Goal: Check status: Check status

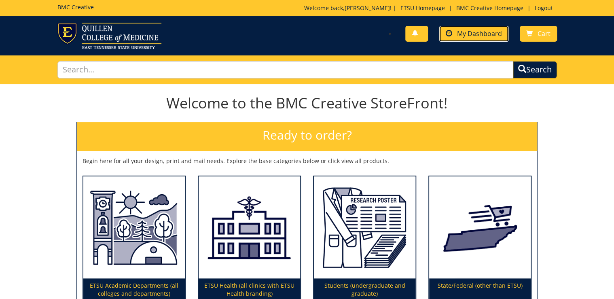
click at [477, 35] on span "My Dashboard" at bounding box center [479, 33] width 45 height 9
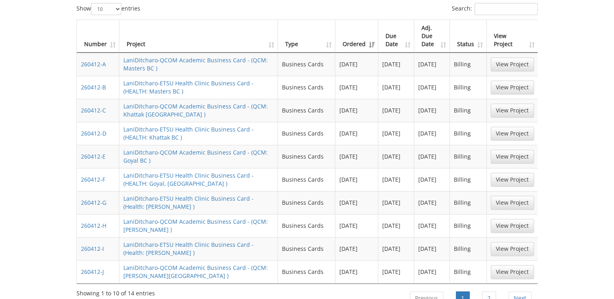
scroll to position [453, 0]
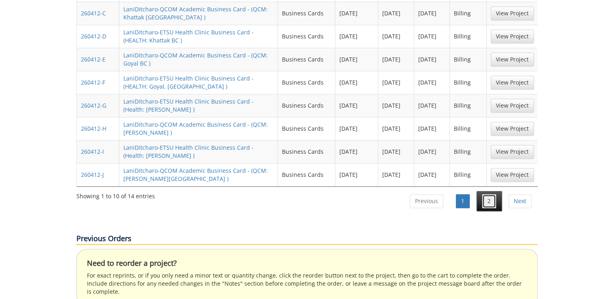
click at [487, 194] on link "2" at bounding box center [489, 201] width 14 height 14
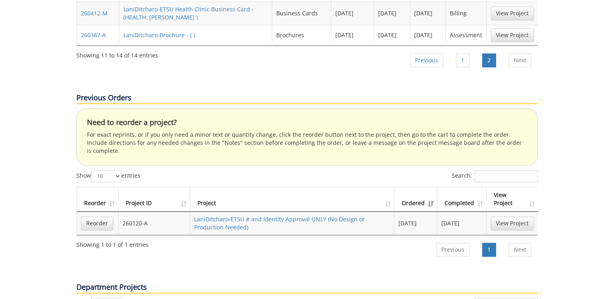
scroll to position [291, 0]
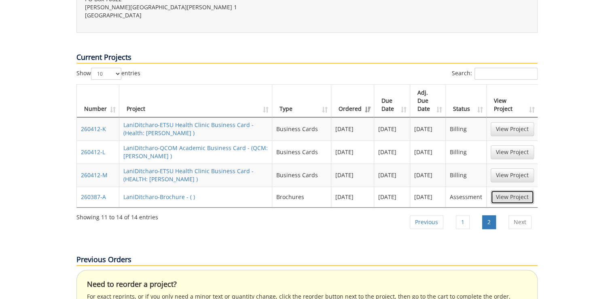
click at [494, 190] on link "View Project" at bounding box center [512, 197] width 43 height 14
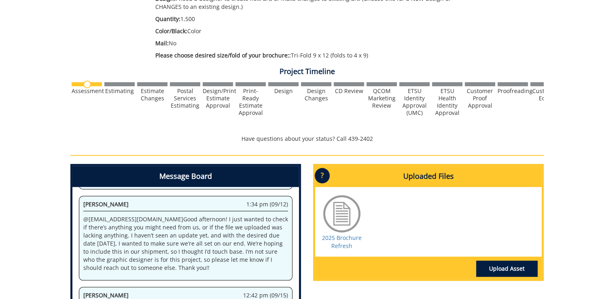
scroll to position [227, 0]
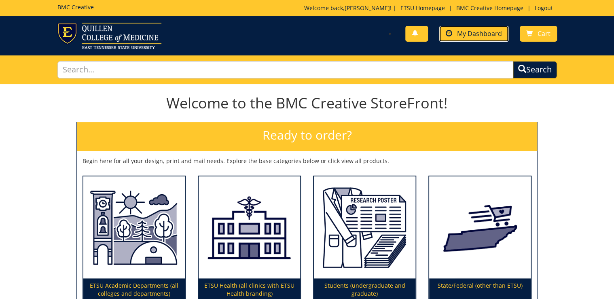
click at [474, 29] on span "My Dashboard" at bounding box center [479, 33] width 45 height 9
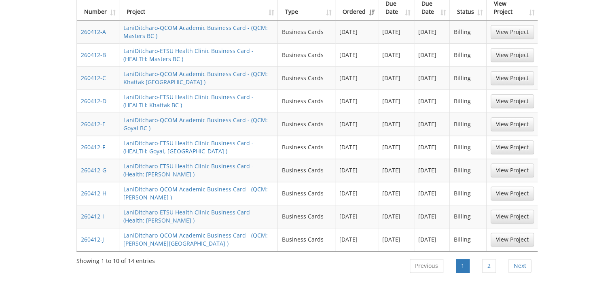
scroll to position [421, 0]
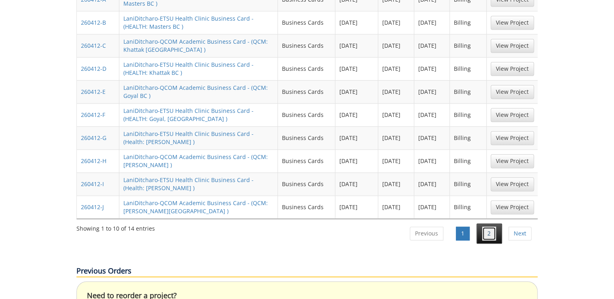
click at [492, 227] on link "2" at bounding box center [489, 234] width 14 height 14
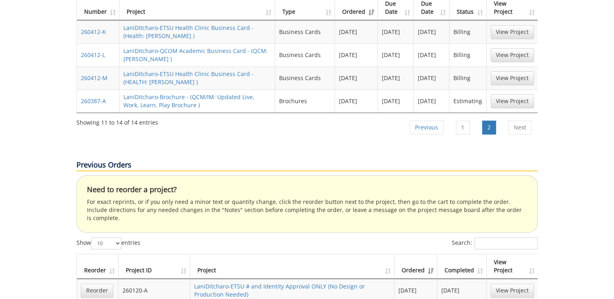
scroll to position [324, 0]
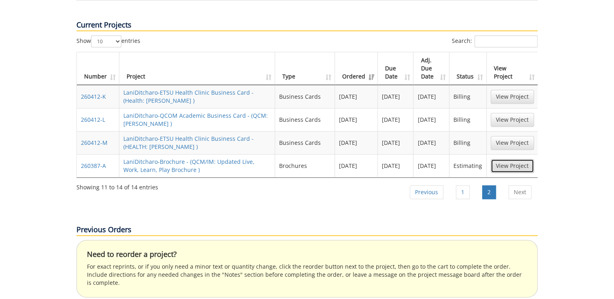
click at [502, 159] on link "View Project" at bounding box center [512, 166] width 43 height 14
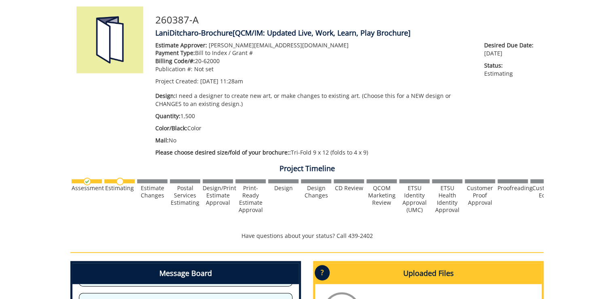
scroll to position [129, 0]
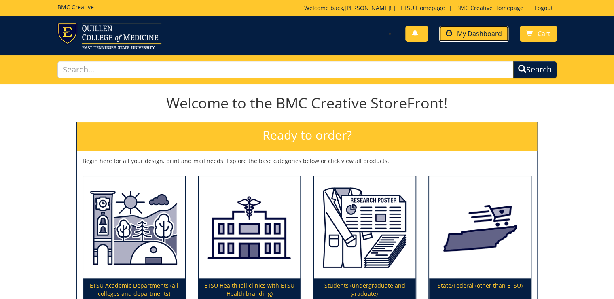
click at [467, 40] on link "My Dashboard" at bounding box center [473, 34] width 69 height 16
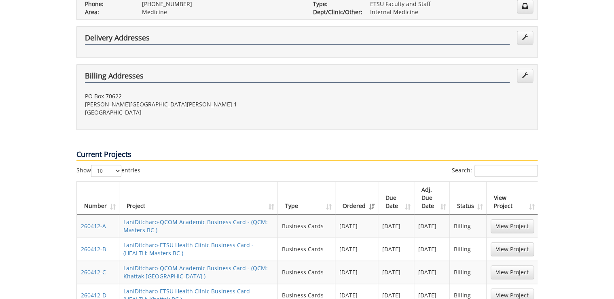
scroll to position [324, 0]
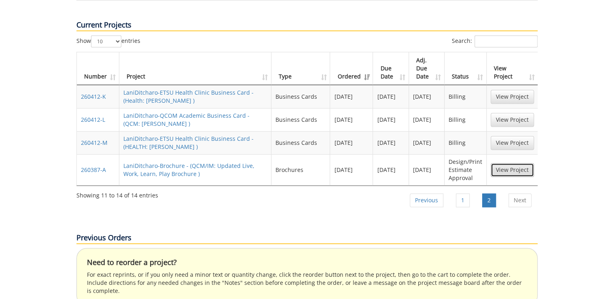
click at [502, 163] on link "View Project" at bounding box center [512, 170] width 43 height 14
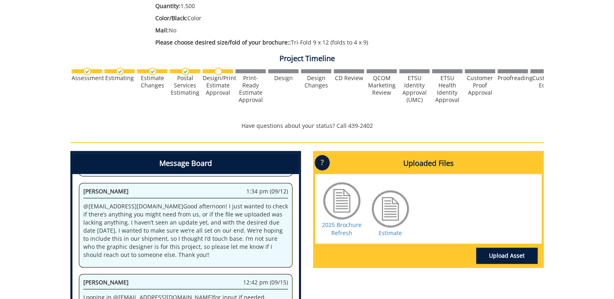
scroll to position [175, 0]
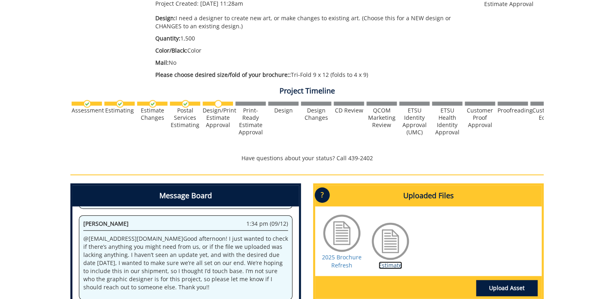
click at [381, 262] on link "Estimate" at bounding box center [390, 265] width 23 height 8
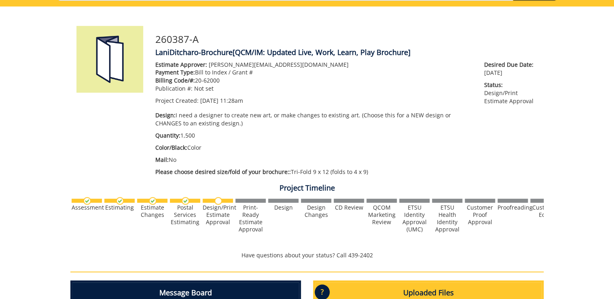
scroll to position [207, 0]
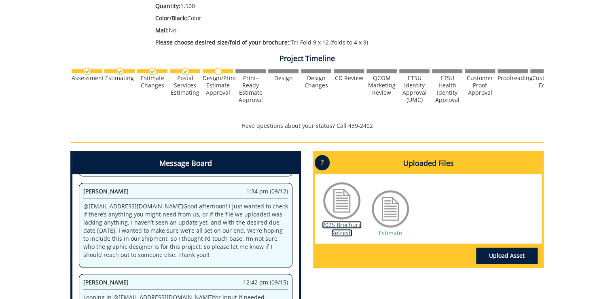
click at [345, 233] on link "2025 Brochure Refresh" at bounding box center [342, 229] width 40 height 16
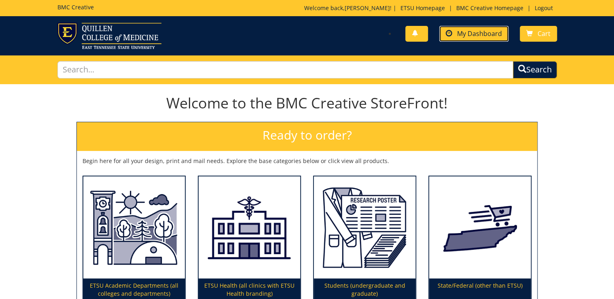
click at [481, 32] on span "My Dashboard" at bounding box center [479, 33] width 45 height 9
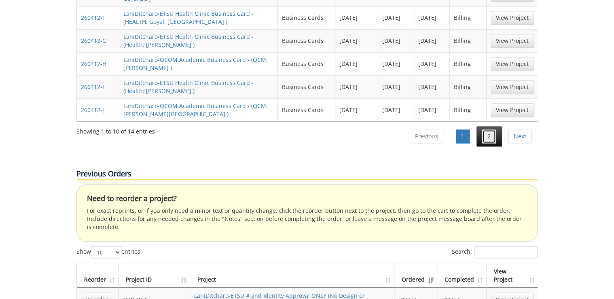
click at [486, 129] on link "2" at bounding box center [489, 136] width 14 height 14
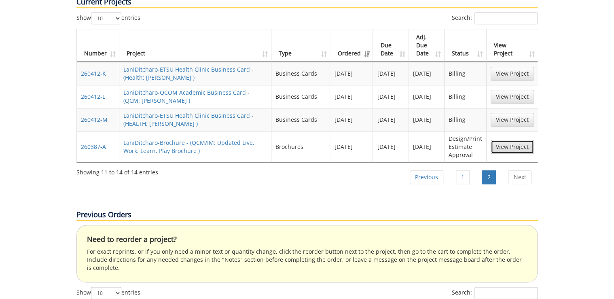
click at [513, 140] on link "View Project" at bounding box center [512, 147] width 43 height 14
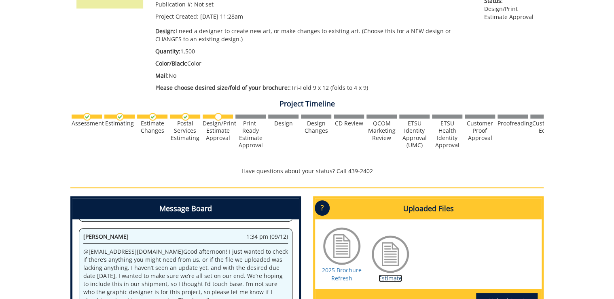
click at [390, 277] on link "Estimate" at bounding box center [390, 278] width 23 height 8
